Goal: Task Accomplishment & Management: Manage account settings

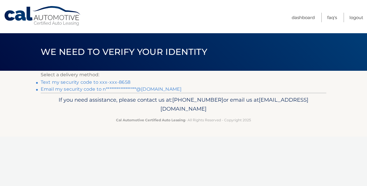
click at [121, 82] on link "Text my security code to xxx-xxx-8658" at bounding box center [86, 81] width 90 height 5
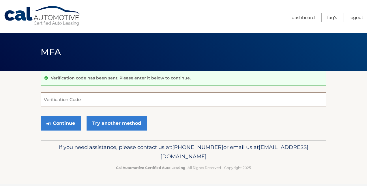
click at [63, 102] on input "Verification Code" at bounding box center [184, 99] width 286 height 14
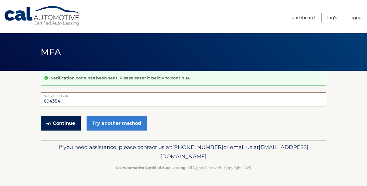
type input "894354"
click at [53, 124] on button "Continue" at bounding box center [61, 123] width 40 height 14
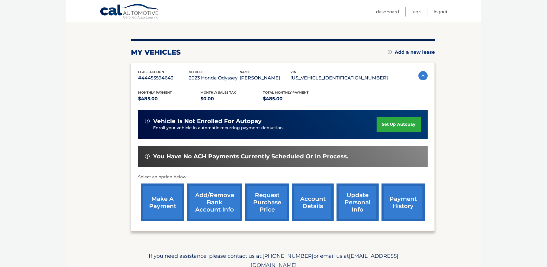
scroll to position [58, 0]
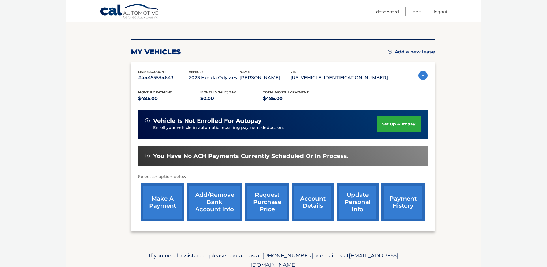
click at [308, 185] on link "account details" at bounding box center [313, 202] width 42 height 38
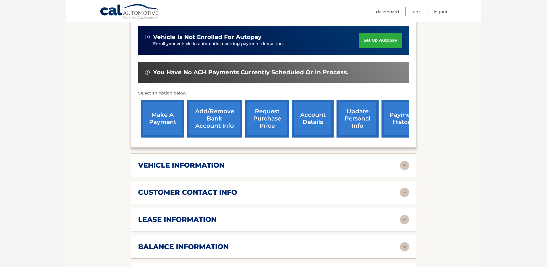
scroll to position [173, 0]
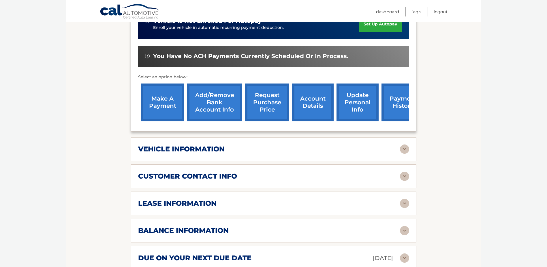
click at [153, 145] on h2 "vehicle information" at bounding box center [181, 149] width 87 height 9
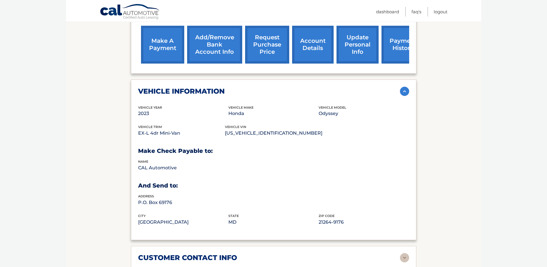
scroll to position [317, 0]
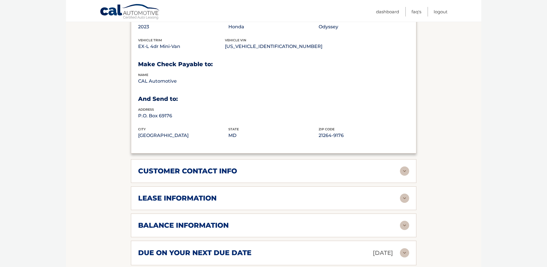
click at [157, 194] on h2 "lease information" at bounding box center [177, 198] width 78 height 9
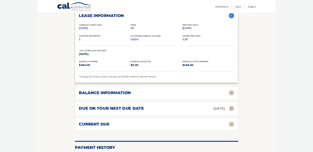
scroll to position [490, 0]
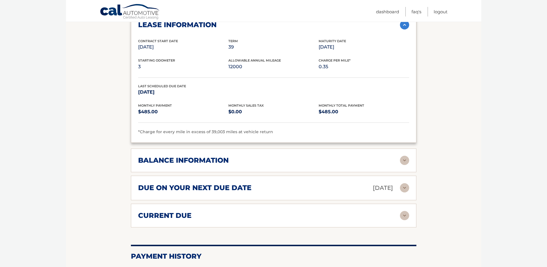
click at [219, 156] on h2 "balance information" at bounding box center [183, 160] width 91 height 9
